Goal: Go to known website: Access a specific website the user already knows

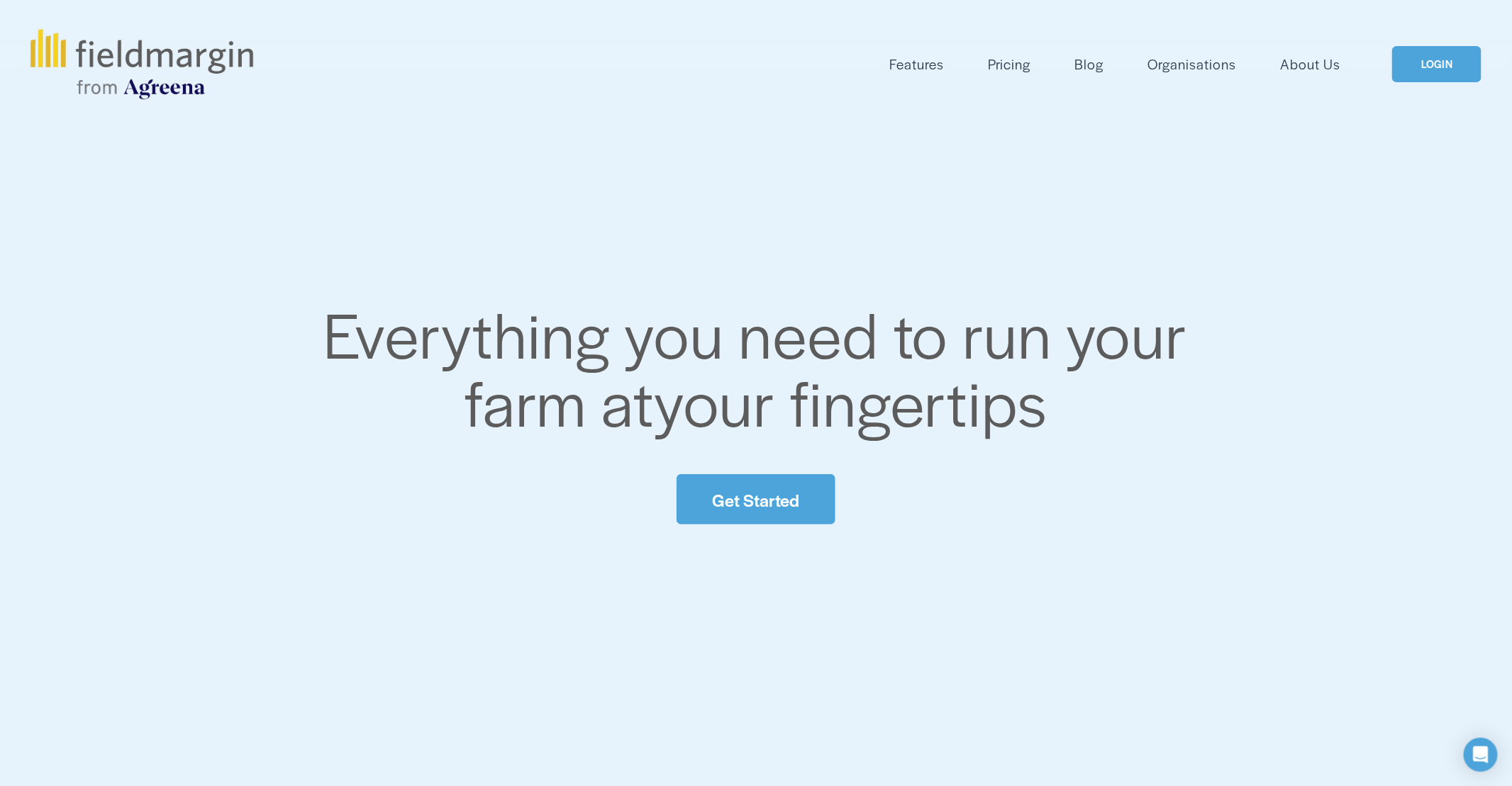
click at [1456, 69] on link "LOGIN" at bounding box center [1437, 64] width 90 height 36
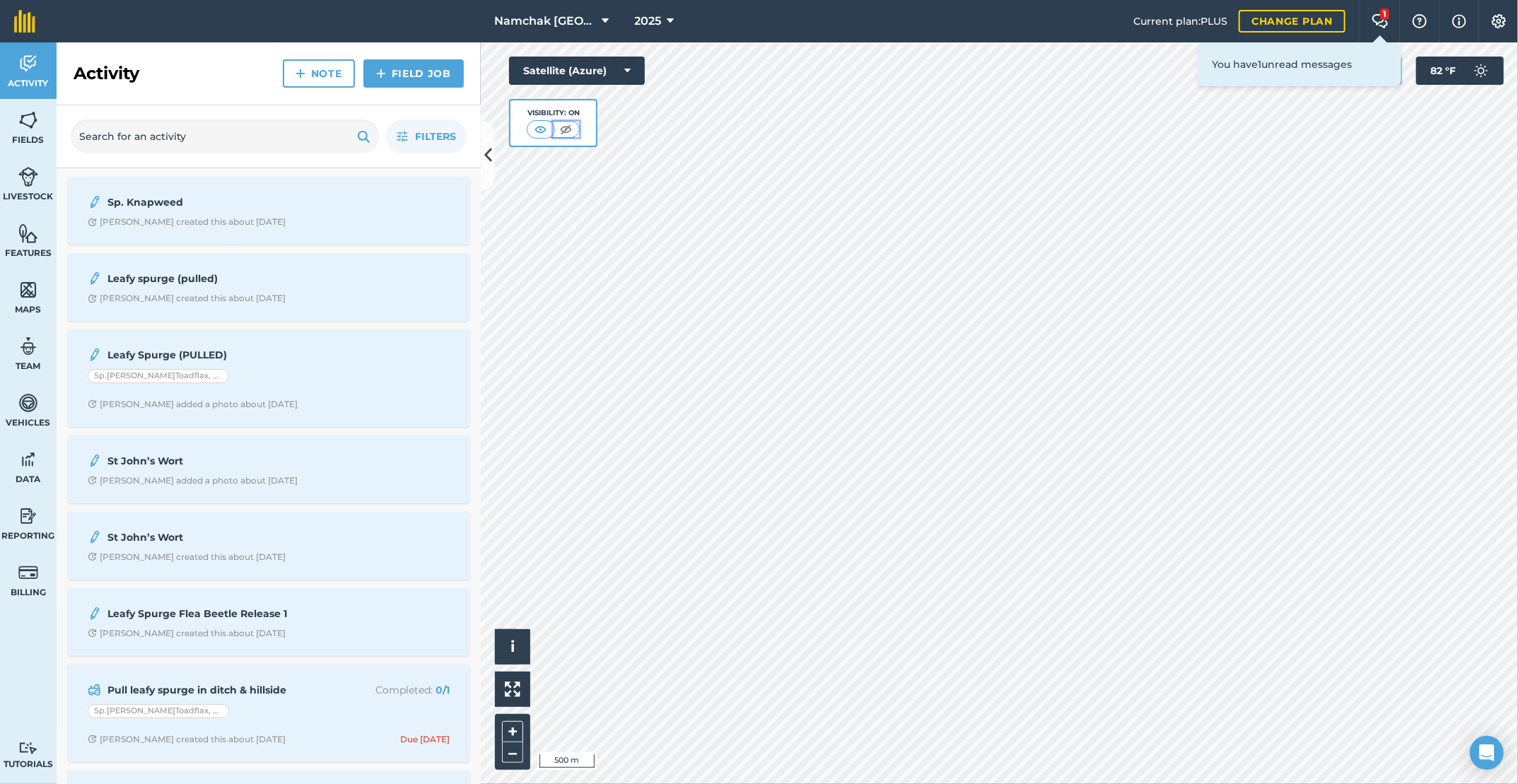
click at [566, 124] on img at bounding box center [566, 129] width 18 height 14
click at [539, 130] on img at bounding box center [541, 129] width 18 height 14
